Goal: Task Accomplishment & Management: Manage account settings

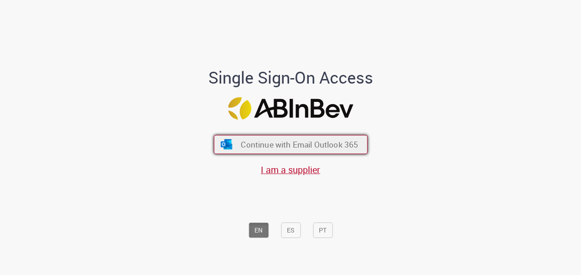
click at [289, 147] on span "Continue with Email Outlook 365" at bounding box center [299, 144] width 117 height 11
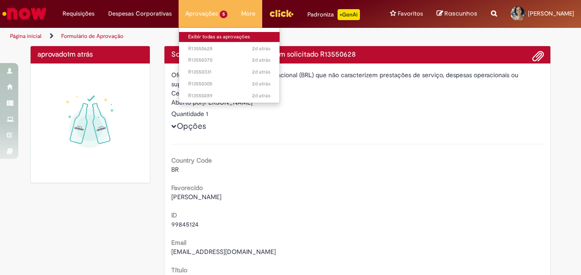
click at [184, 34] on link "Exibir todas as aprovações" at bounding box center [229, 37] width 101 height 10
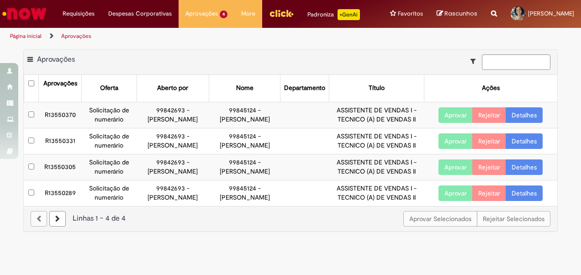
click at [453, 123] on button "Aprovar" at bounding box center [456, 115] width 34 height 16
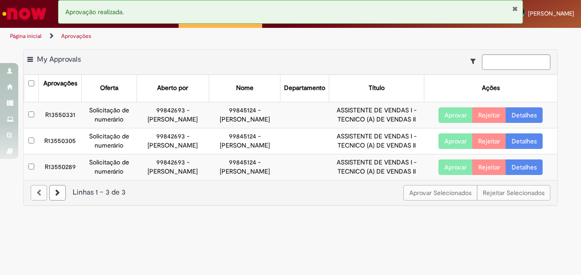
click at [453, 123] on button "Aprovar" at bounding box center [456, 115] width 34 height 16
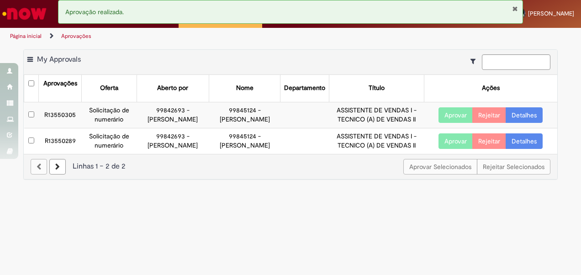
click at [461, 123] on button "Aprovar" at bounding box center [456, 115] width 34 height 16
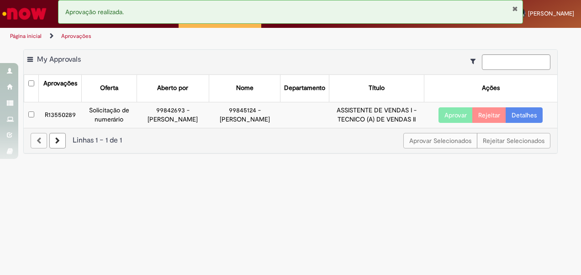
click at [451, 123] on button "Aprovar" at bounding box center [456, 115] width 34 height 16
